Goal: Find specific page/section: Find specific page/section

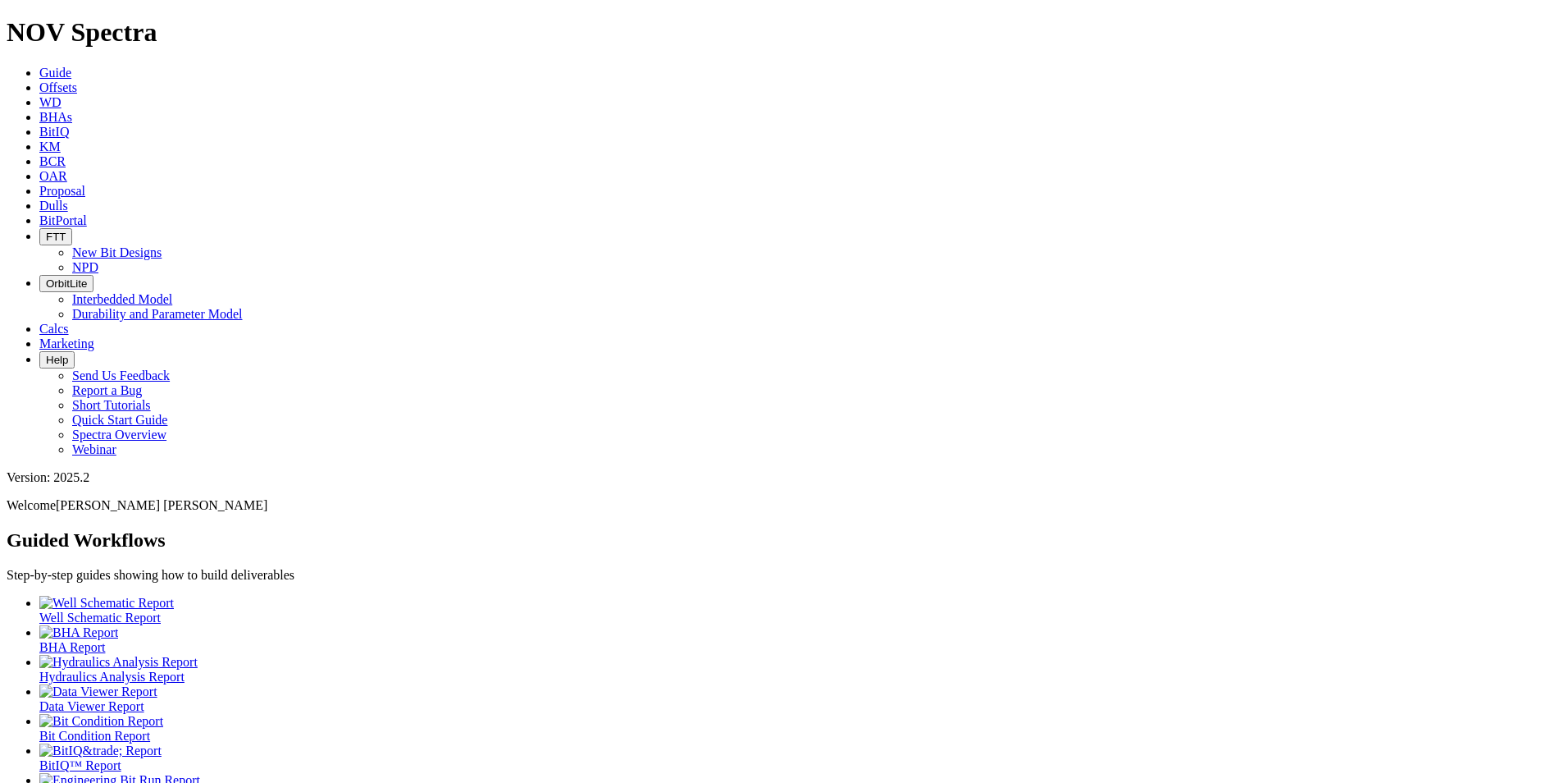
click at [40, 198] on icon at bounding box center [40, 205] width 0 height 14
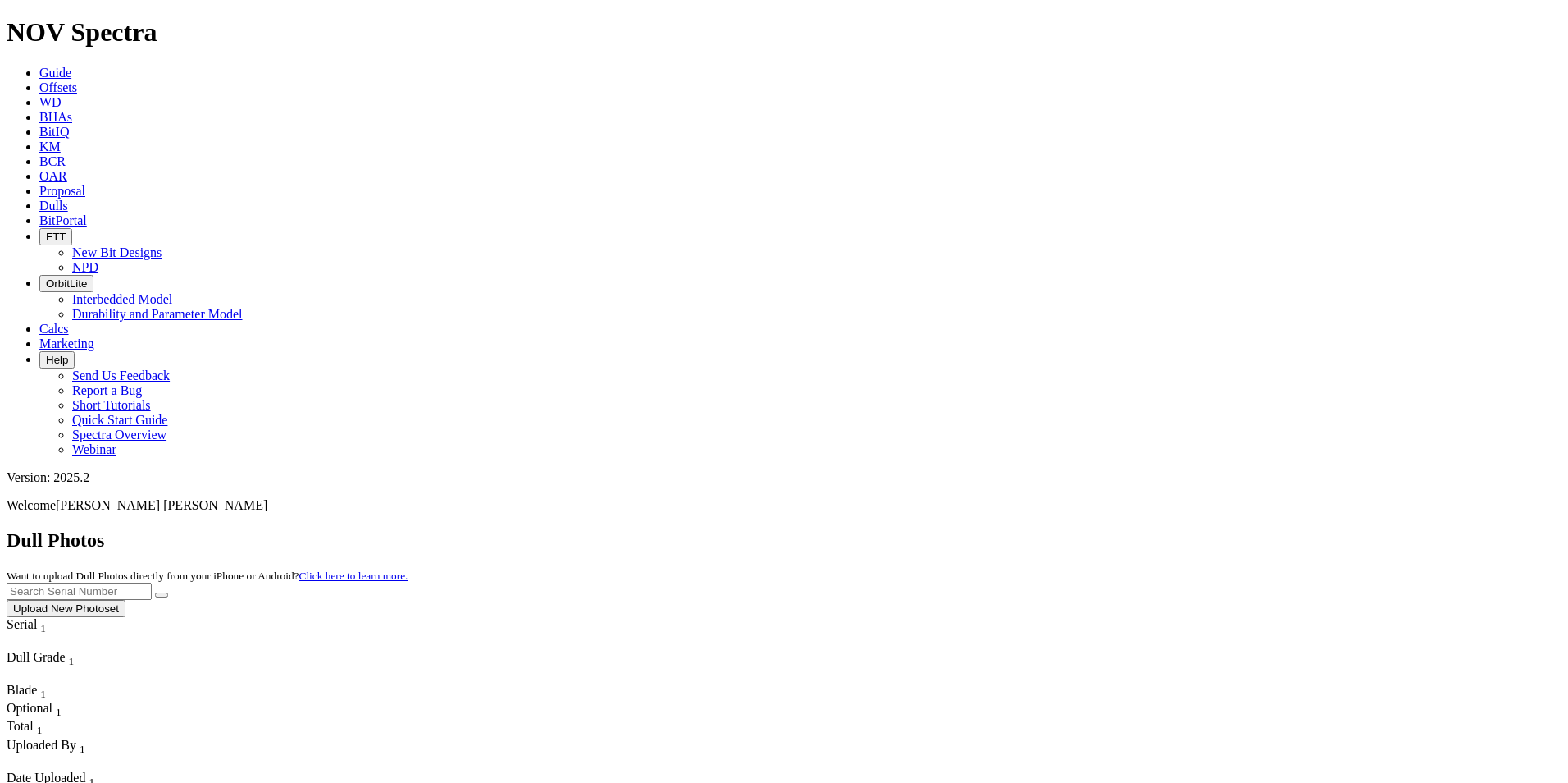
click at [152, 582] on input "text" at bounding box center [79, 591] width 145 height 17
type input "a314873"
click at [168, 592] on button "submit" at bounding box center [161, 594] width 13 height 5
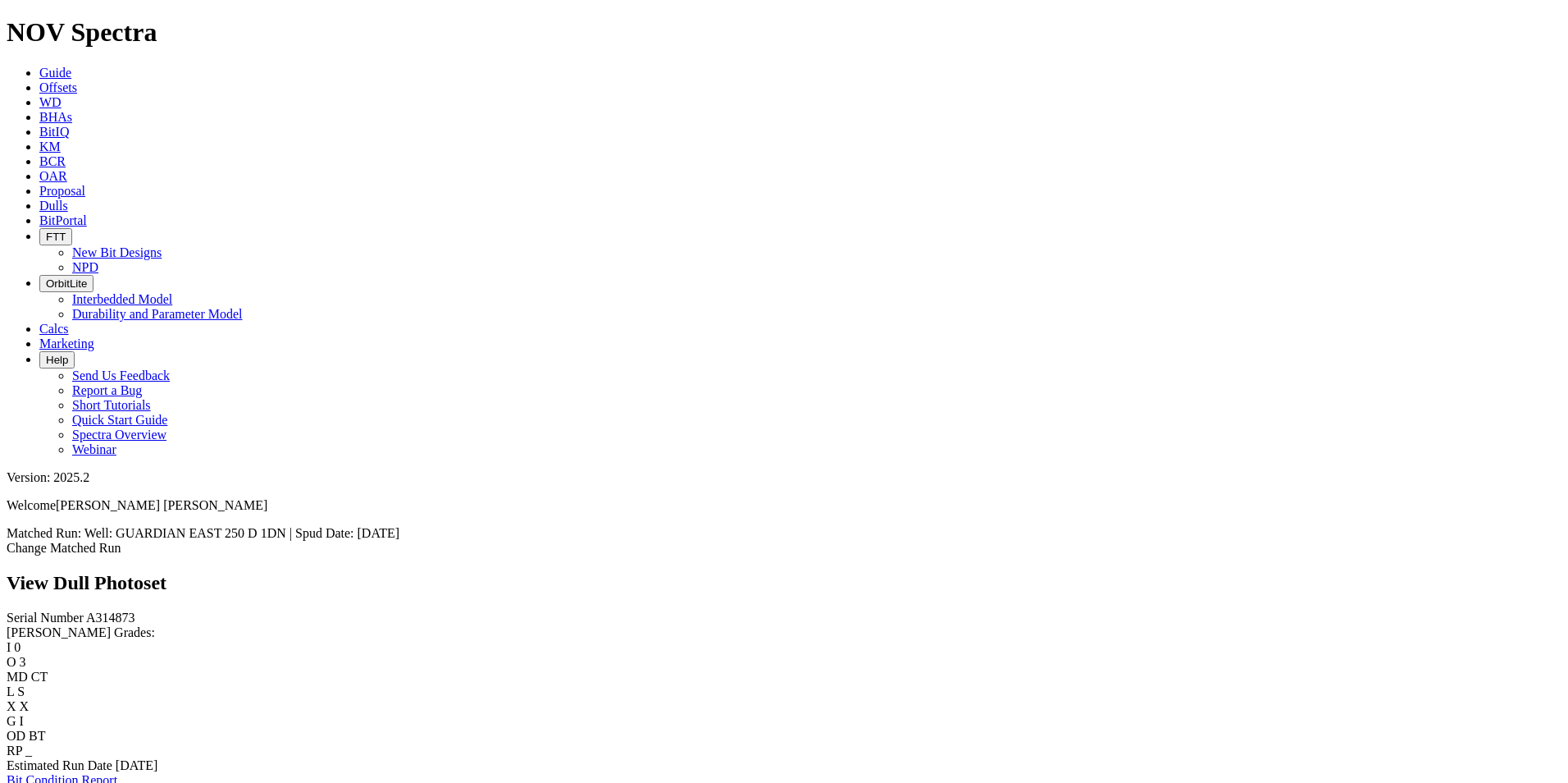
scroll to position [1847, 0]
